Goal: Check status: Check status

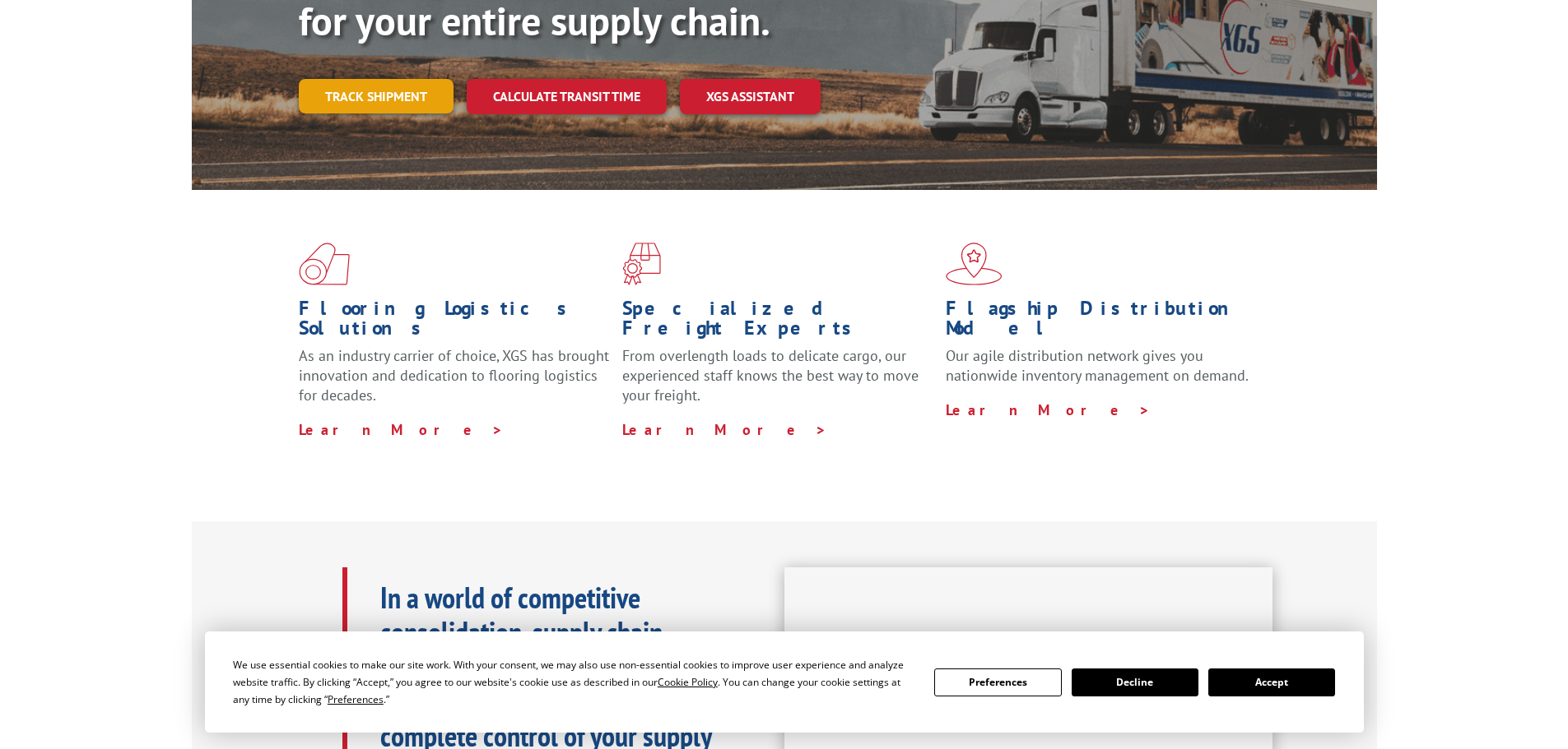
scroll to position [273, 0]
click at [359, 79] on link "Track shipment" at bounding box center [377, 96] width 155 height 35
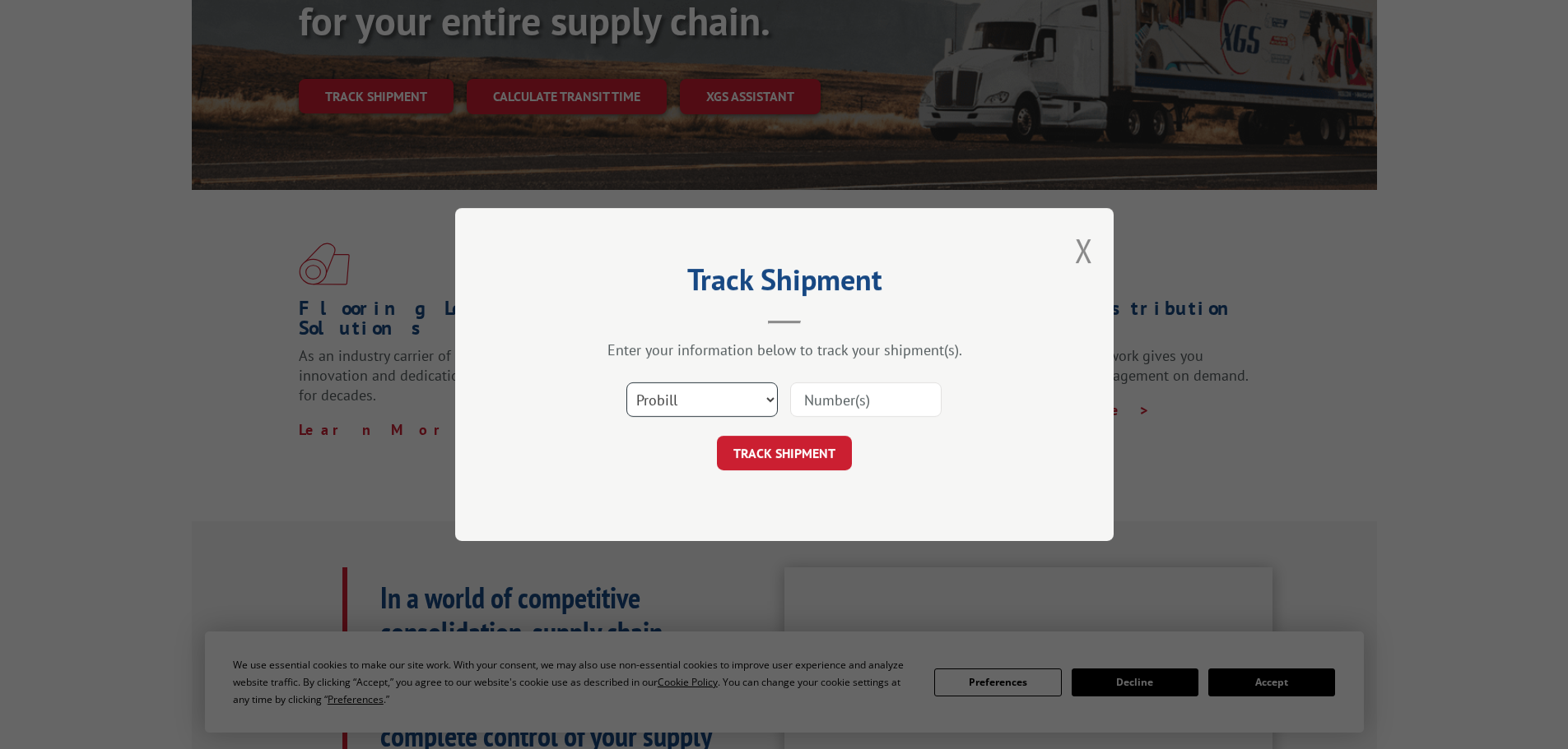
click at [735, 413] on select "Select category... Probill BOL PO" at bounding box center [702, 400] width 152 height 35
select select "bol"
click at [627, 383] on select "Select category... Probill BOL PO" at bounding box center [702, 400] width 152 height 35
click at [843, 401] on input at bounding box center [866, 400] width 152 height 35
paste input "5633223"
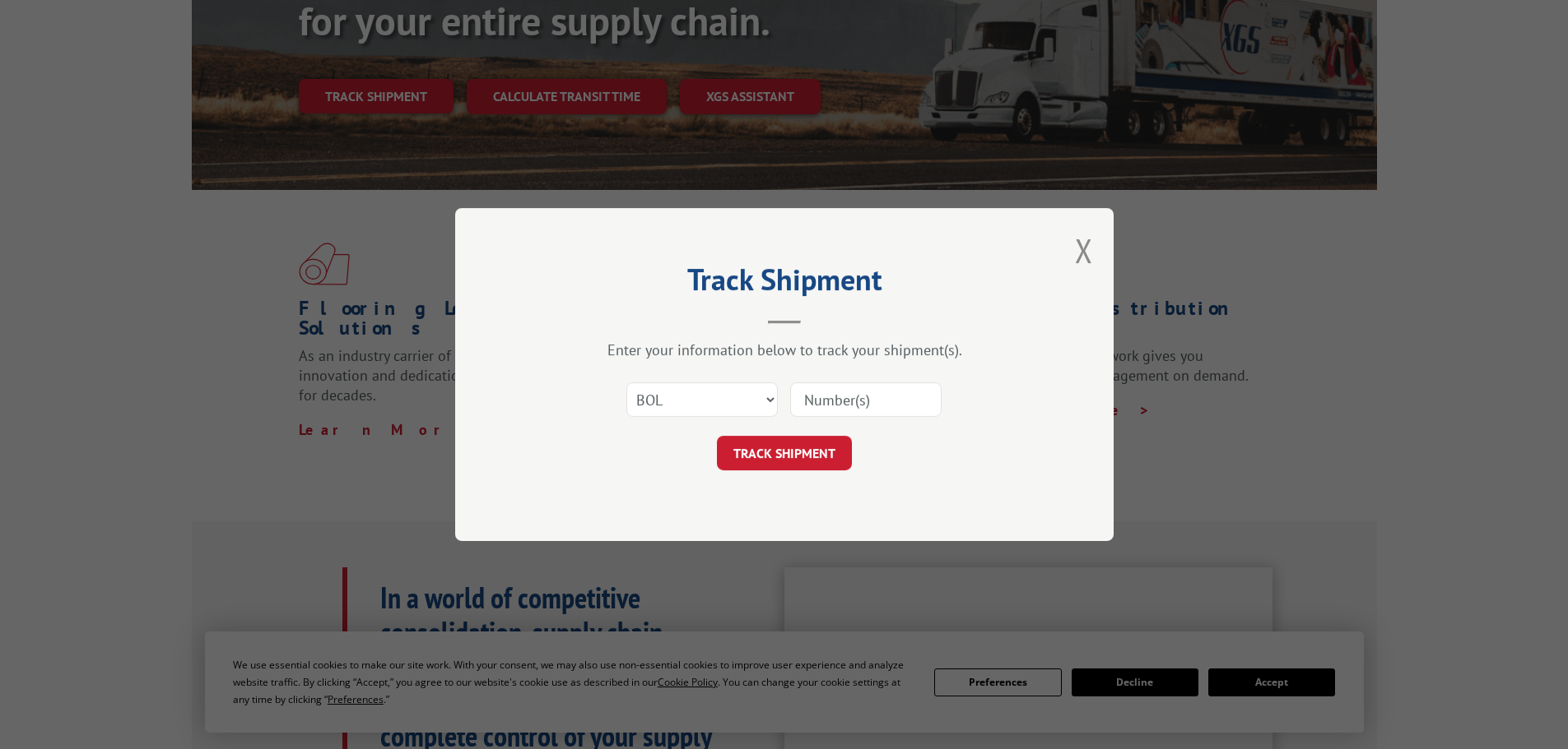
type input "5633223"
click button "TRACK SHIPMENT" at bounding box center [784, 454] width 135 height 35
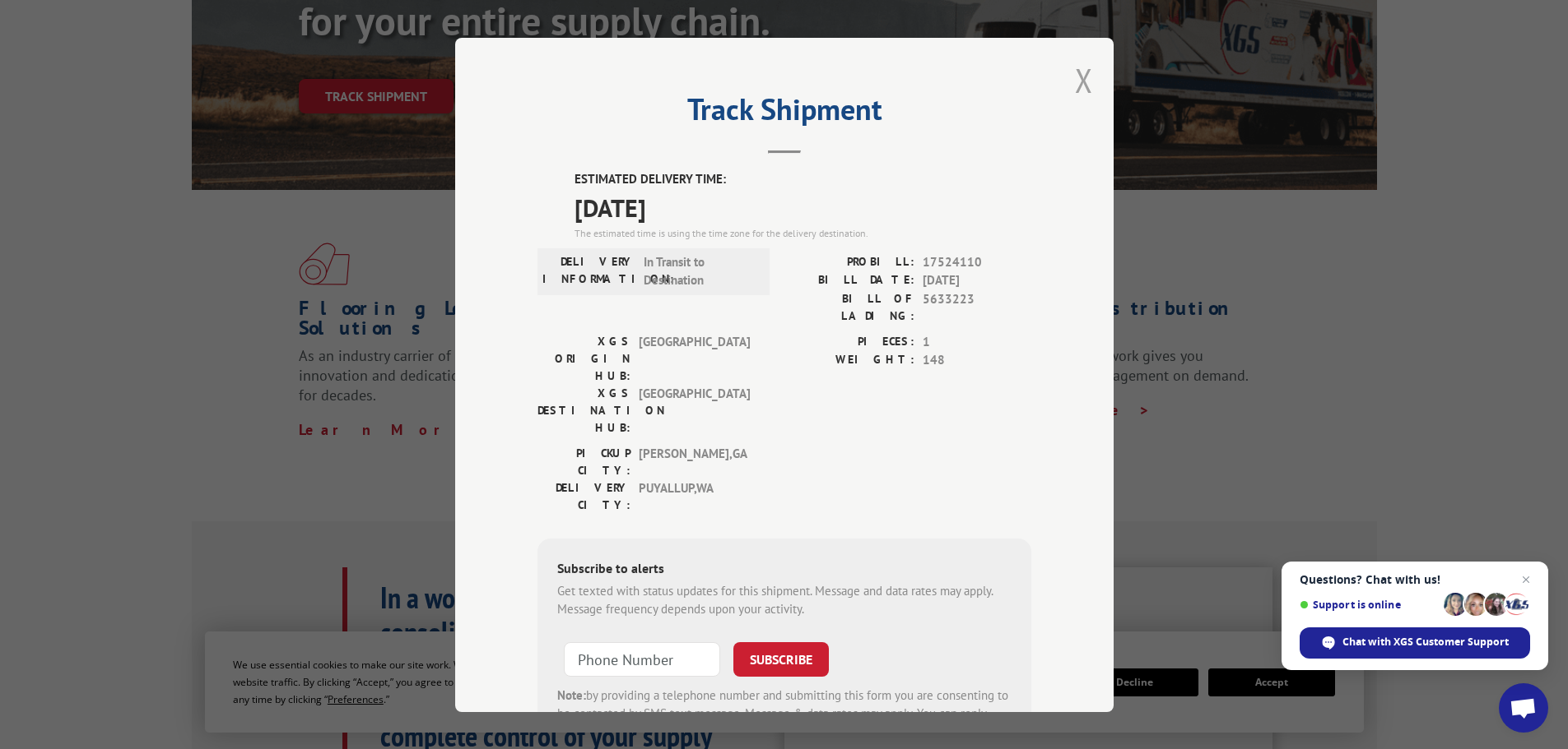
click at [1077, 82] on button "Close modal" at bounding box center [1084, 80] width 18 height 44
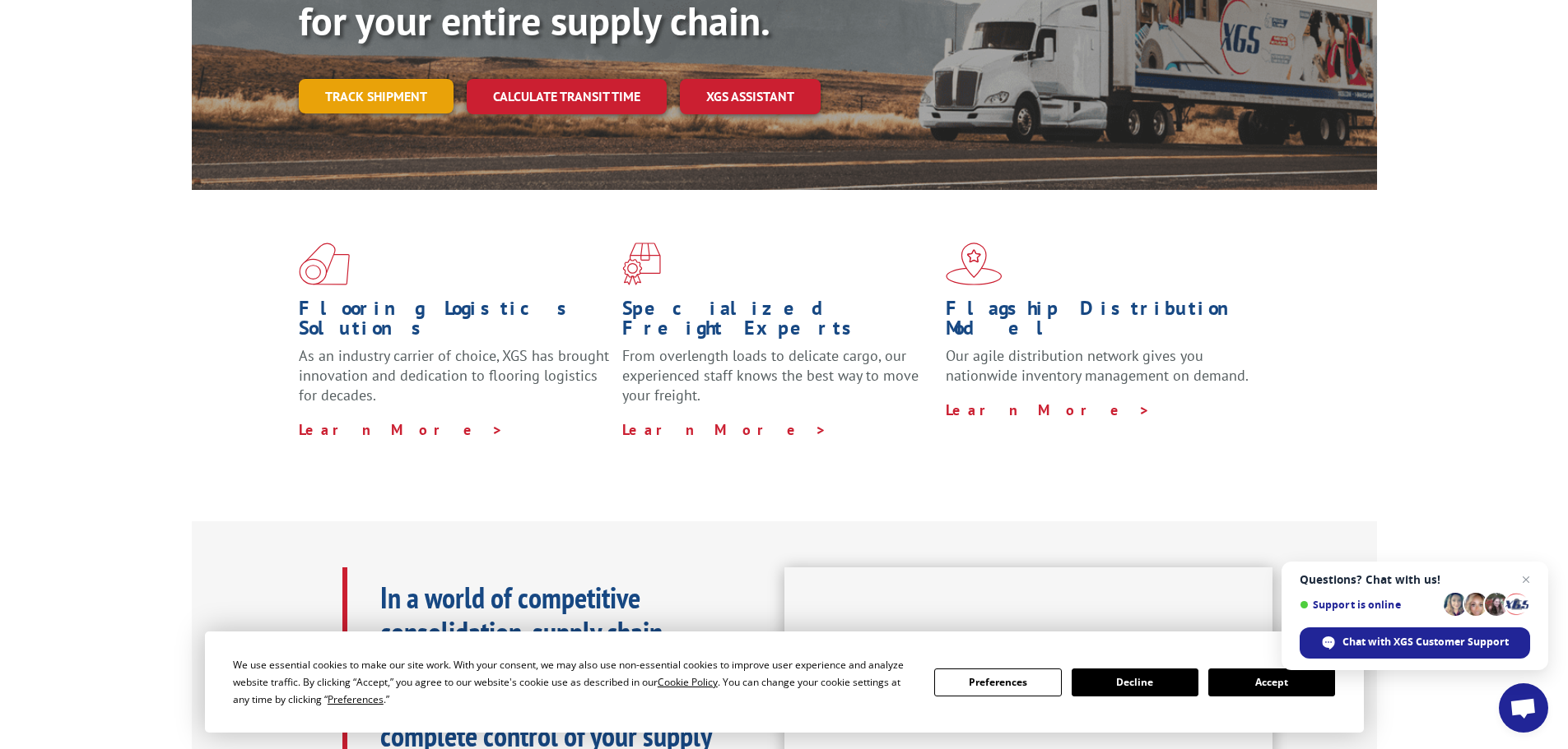
click at [384, 79] on link "Track shipment" at bounding box center [377, 96] width 155 height 35
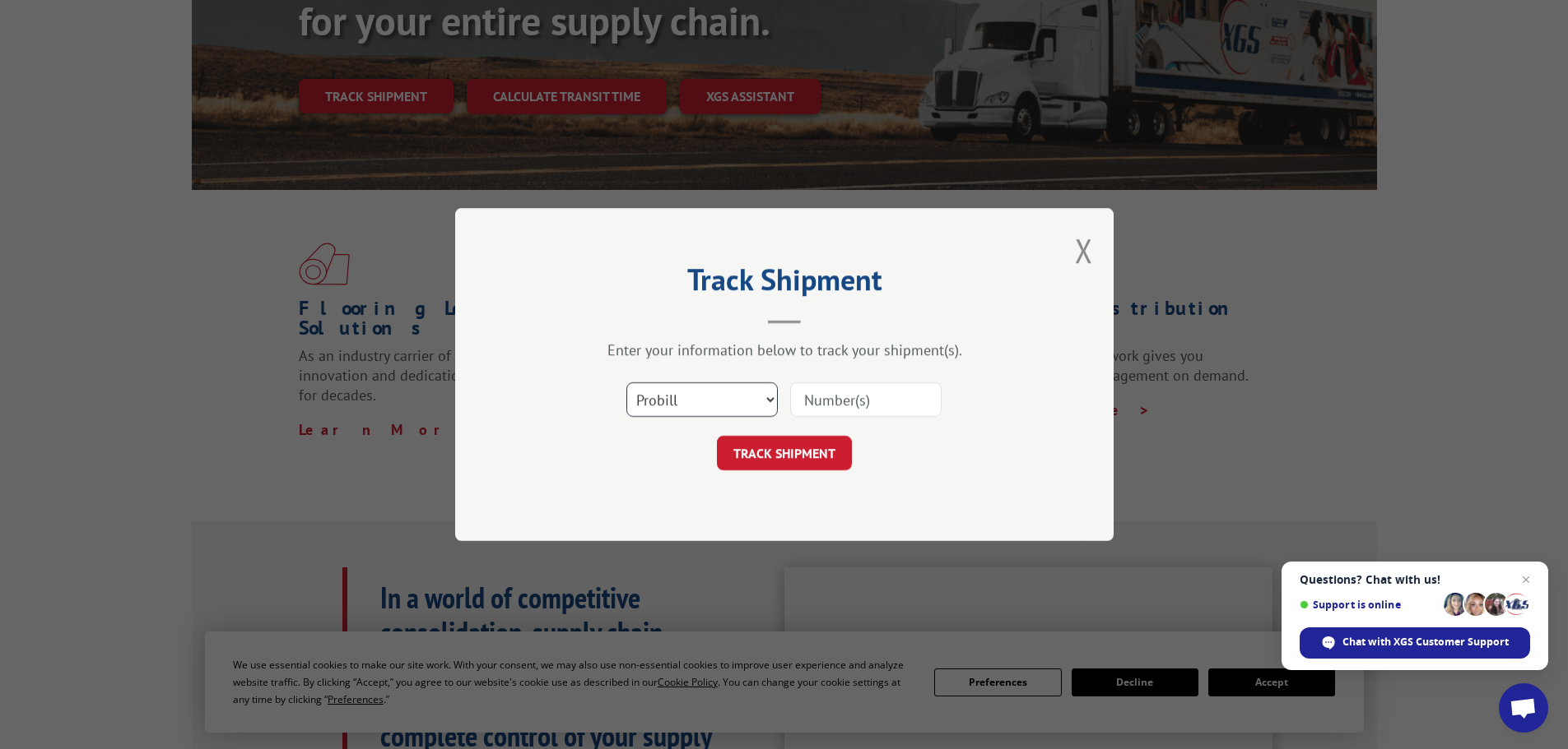
click at [769, 405] on select "Select category... Probill BOL PO" at bounding box center [702, 400] width 152 height 35
select select "bol"
click at [627, 383] on select "Select category... Probill BOL PO" at bounding box center [702, 400] width 152 height 35
click at [826, 416] on input at bounding box center [866, 400] width 152 height 35
paste input "5530725"
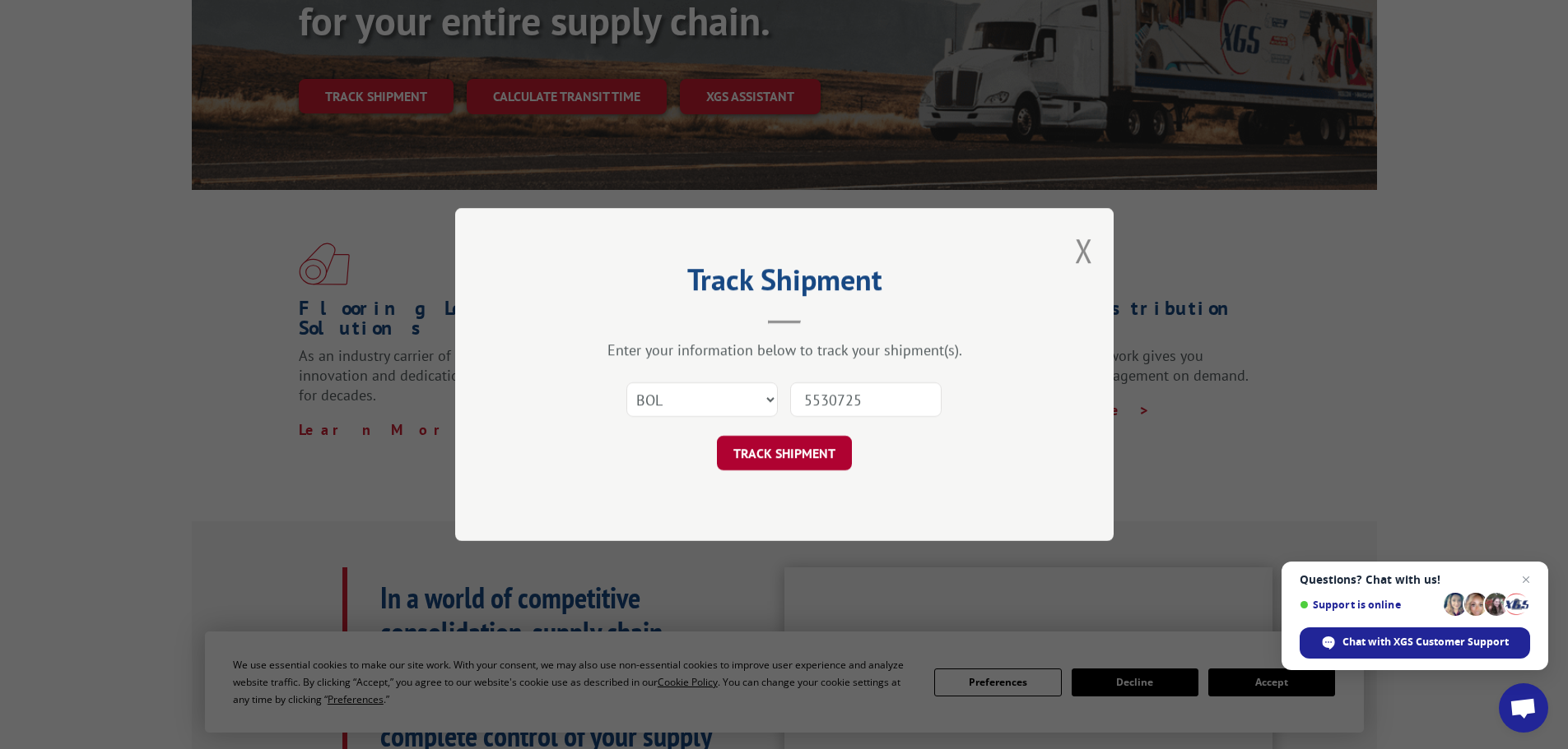
type input "5530725"
click at [774, 453] on button "TRACK SHIPMENT" at bounding box center [784, 454] width 135 height 35
